Goal: Task Accomplishment & Management: Complete application form

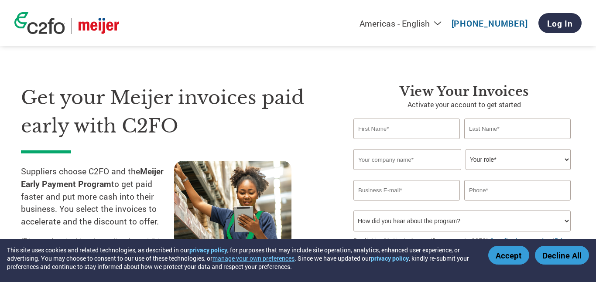
click at [419, 126] on input "text" at bounding box center [407, 129] width 106 height 21
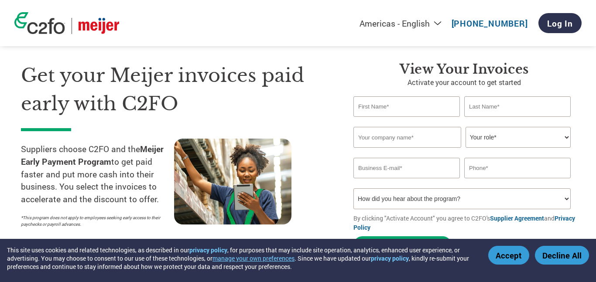
scroll to position [48, 0]
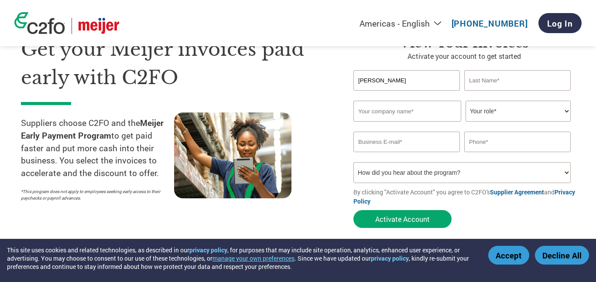
type input "Donald"
click at [510, 79] on input "text" at bounding box center [517, 80] width 106 height 21
click at [354, 210] on button "Activate Account" at bounding box center [403, 219] width 98 height 18
type input "Mace"
click at [408, 110] on input "text" at bounding box center [408, 111] width 108 height 21
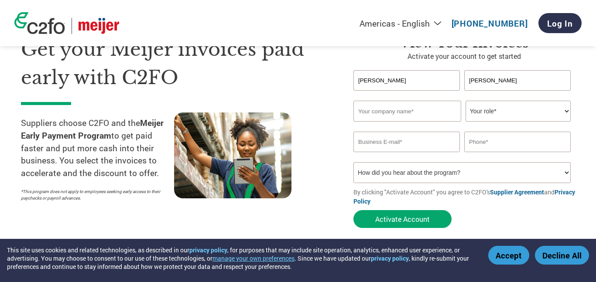
type input "Don's Pressure Wash It"
click at [505, 116] on select "Your role* CFO Controller Credit Manager Finance Director Treasurer CEO Preside…" at bounding box center [518, 111] width 105 height 21
select select "OWNER_FOUNDER"
click at [466, 101] on select "Your role* CFO Controller Credit Manager Finance Director Treasurer CEO Preside…" at bounding box center [518, 111] width 105 height 21
click at [417, 144] on input "email" at bounding box center [407, 142] width 106 height 21
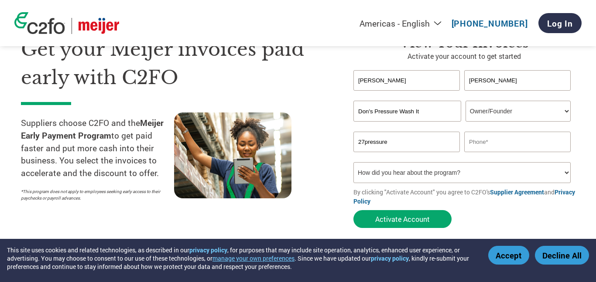
click at [375, 143] on input "27pressure" at bounding box center [407, 142] width 106 height 21
click at [372, 145] on input "27pressure" at bounding box center [407, 142] width 106 height 21
click at [359, 146] on input "pressure" at bounding box center [407, 142] width 106 height 21
click at [393, 143] on input "27pressure" at bounding box center [407, 142] width 106 height 21
type input "27pressurewash.it@gmail.com"
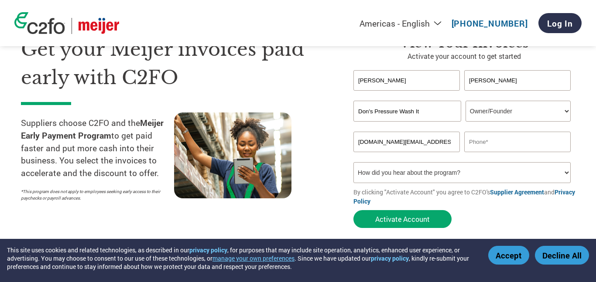
click at [500, 151] on input "text" at bounding box center [517, 142] width 106 height 21
type input "224 202 3197"
click at [511, 176] on select "How did you hear about the program? Received a letter Email Social Media Online…" at bounding box center [462, 172] width 217 height 21
select select "Email"
click at [354, 163] on select "How did you hear about the program? Received a letter Email Social Media Online…" at bounding box center [462, 172] width 217 height 21
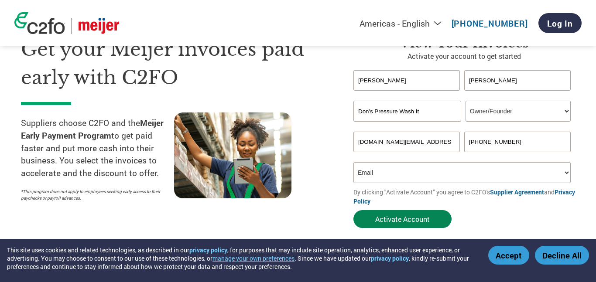
click at [422, 220] on button "Activate Account" at bounding box center [403, 219] width 98 height 18
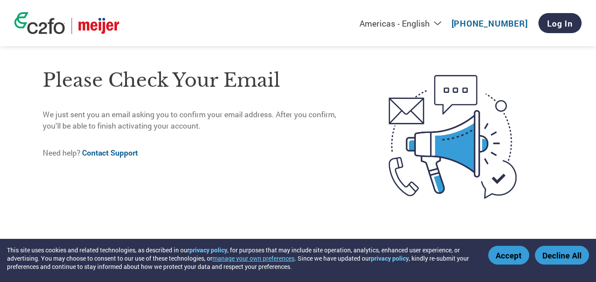
click at [519, 252] on button "Accept" at bounding box center [508, 255] width 41 height 19
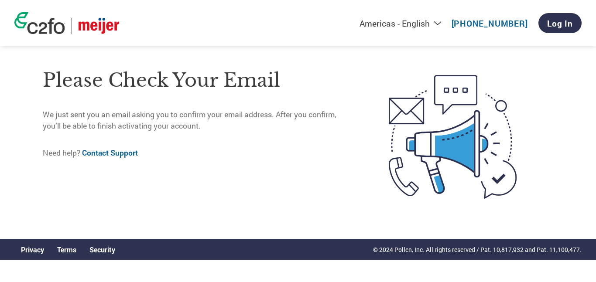
click at [505, 260] on div "© 2024 Pollen, Inc. All rights reserved / Pat. 10,817,932 and Pat. 11,100,477." at bounding box center [477, 249] width 209 height 21
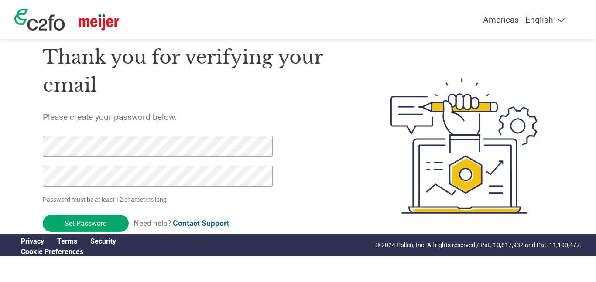
scroll to position [27, 0]
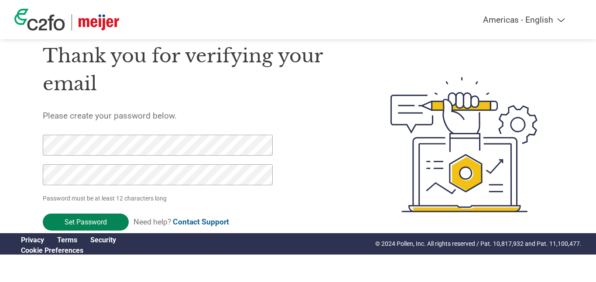
click at [69, 221] on input "Set Password" at bounding box center [86, 222] width 86 height 17
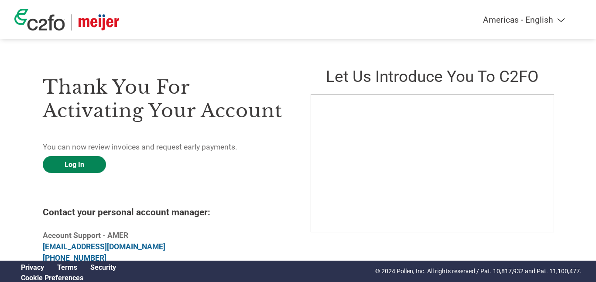
click at [82, 164] on link "Log In" at bounding box center [74, 164] width 63 height 17
